Goal: Answer question/provide support: Answer question/provide support

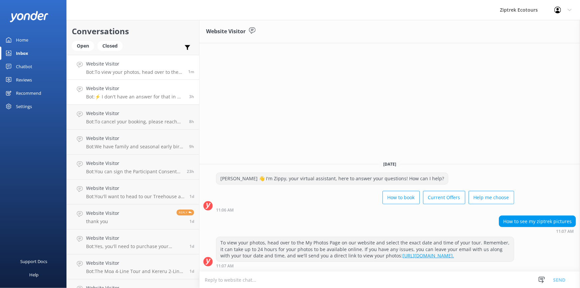
click at [156, 96] on p "Bot: ⚡ I don't have an answer for that in my knowledge base. Please try and rep…" at bounding box center [135, 97] width 98 height 6
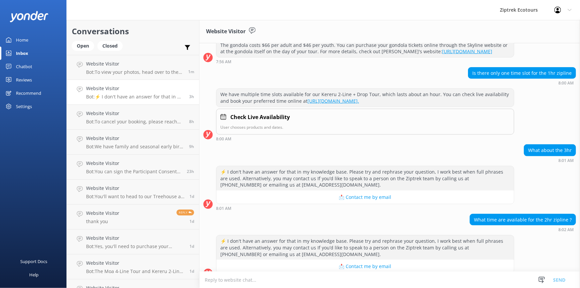
scroll to position [415, 0]
